Goal: Task Accomplishment & Management: Manage account settings

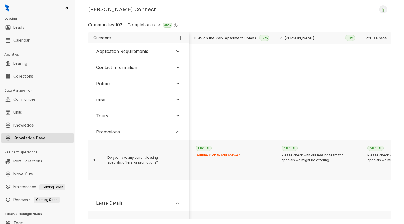
scroll to position [5, 0]
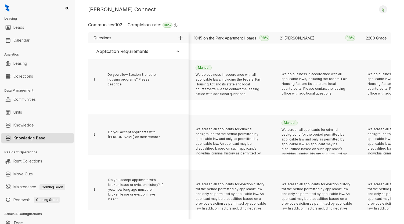
click at [147, 51] on div "Application Requirements" at bounding box center [122, 51] width 52 height 6
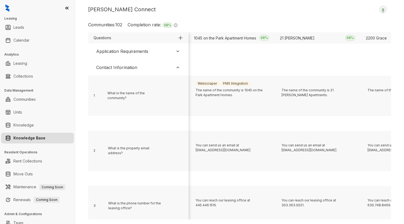
click at [141, 68] on div "Contact Information" at bounding box center [138, 68] width 95 height 12
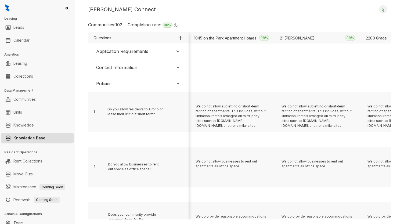
click at [127, 81] on div "Policies" at bounding box center [138, 84] width 95 height 12
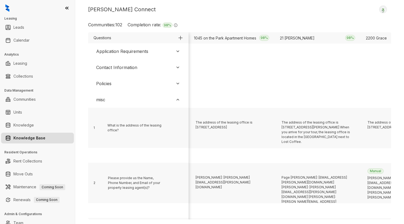
click at [126, 95] on div "misc" at bounding box center [138, 100] width 95 height 12
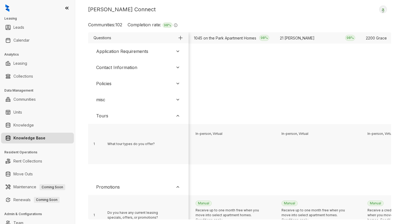
click at [139, 119] on div "Tours" at bounding box center [138, 116] width 95 height 12
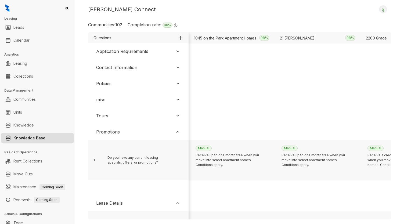
click at [263, 16] on div "Kelsey Connect Logout Communities: 102 Completion rate: 98 % The completion rat…" at bounding box center [239, 112] width 329 height 224
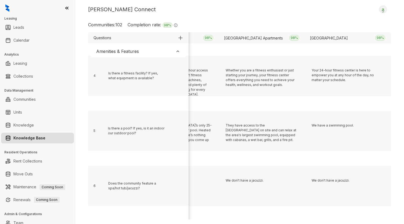
scroll to position [425, 4961]
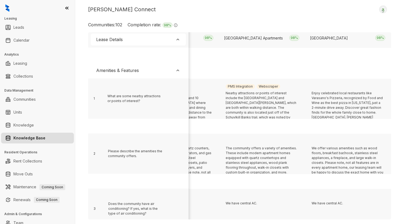
click at [146, 73] on div "Amenities & Features" at bounding box center [138, 71] width 95 height 12
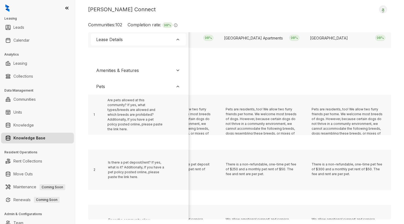
click at [142, 88] on div "Pets" at bounding box center [138, 87] width 95 height 12
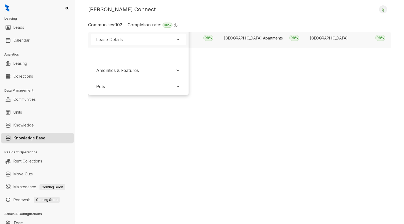
scroll to position [398, 4961]
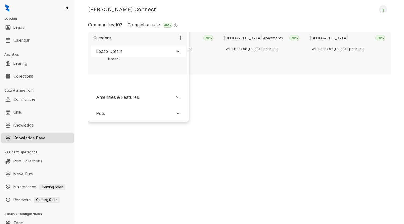
click at [150, 52] on div "Lease Details" at bounding box center [138, 51] width 95 height 12
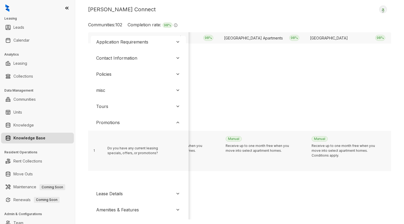
scroll to position [0, 4961]
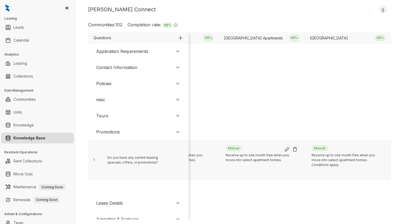
click at [286, 149] on img at bounding box center [287, 149] width 5 height 5
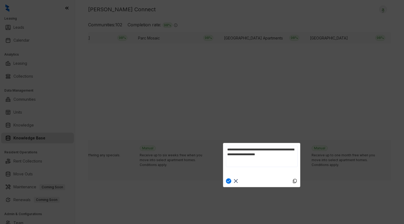
scroll to position [0, 0]
click at [251, 161] on textarea "**********" at bounding box center [262, 160] width 72 height 29
type textarea "**********"
click at [228, 181] on img at bounding box center [228, 181] width 5 height 5
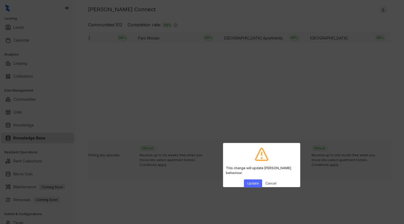
click at [247, 180] on button "Update" at bounding box center [253, 184] width 18 height 8
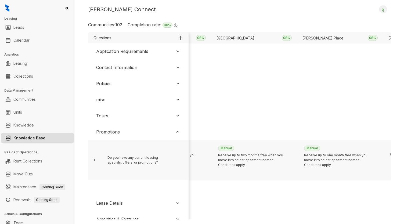
scroll to position [0, 2030]
